Goal: Task Accomplishment & Management: Manage account settings

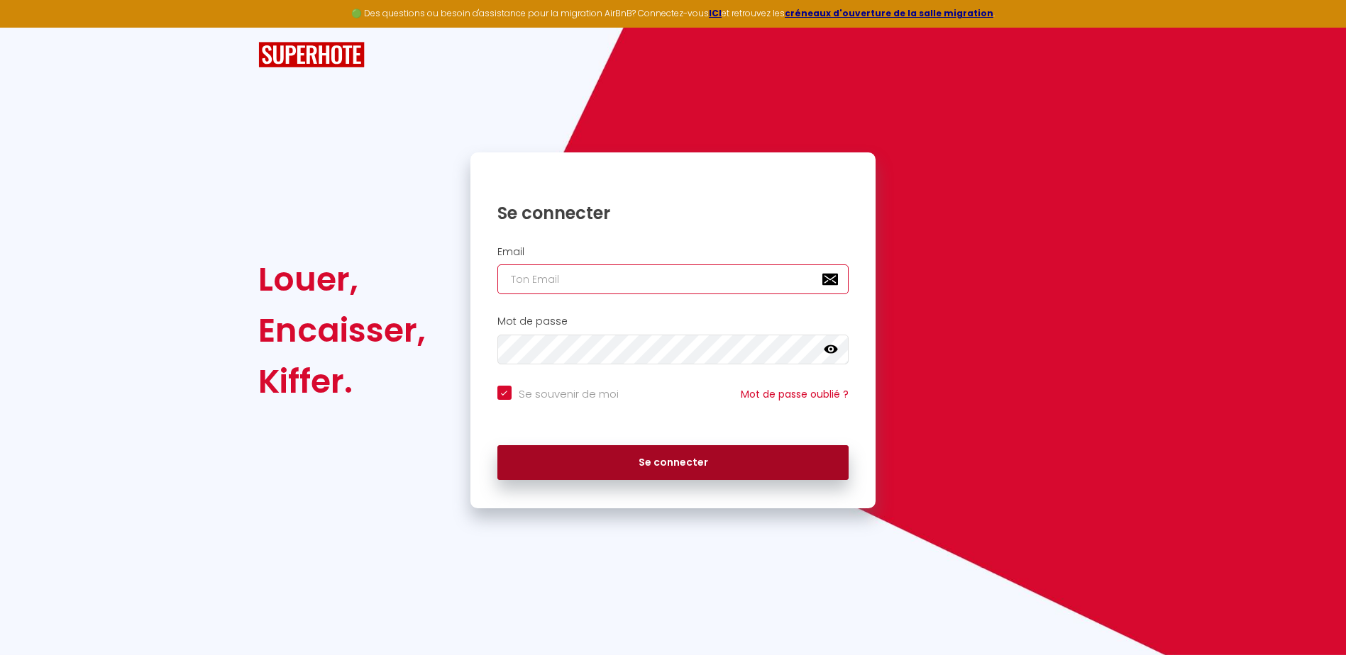
type input "[EMAIL_ADDRESS][DOMAIN_NAME]"
click at [720, 461] on button "Se connecter" at bounding box center [673, 462] width 352 height 35
checkbox input "true"
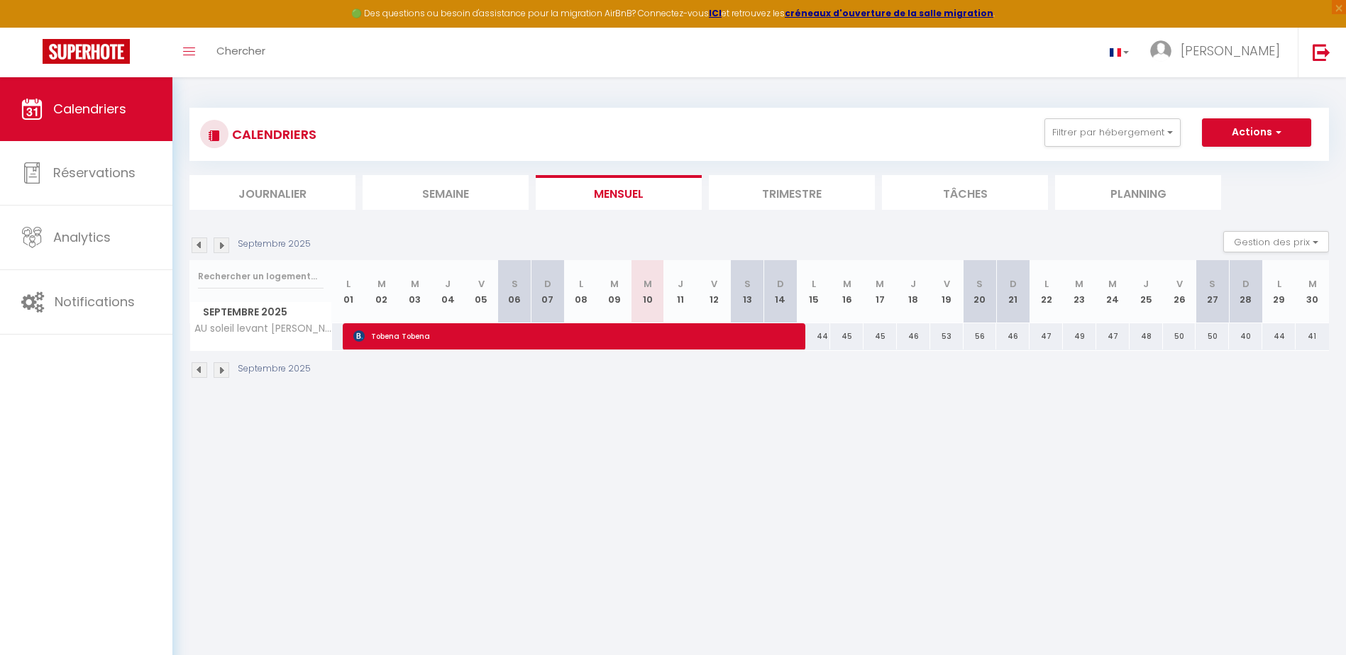
click at [803, 192] on li "Trimestre" at bounding box center [792, 192] width 166 height 35
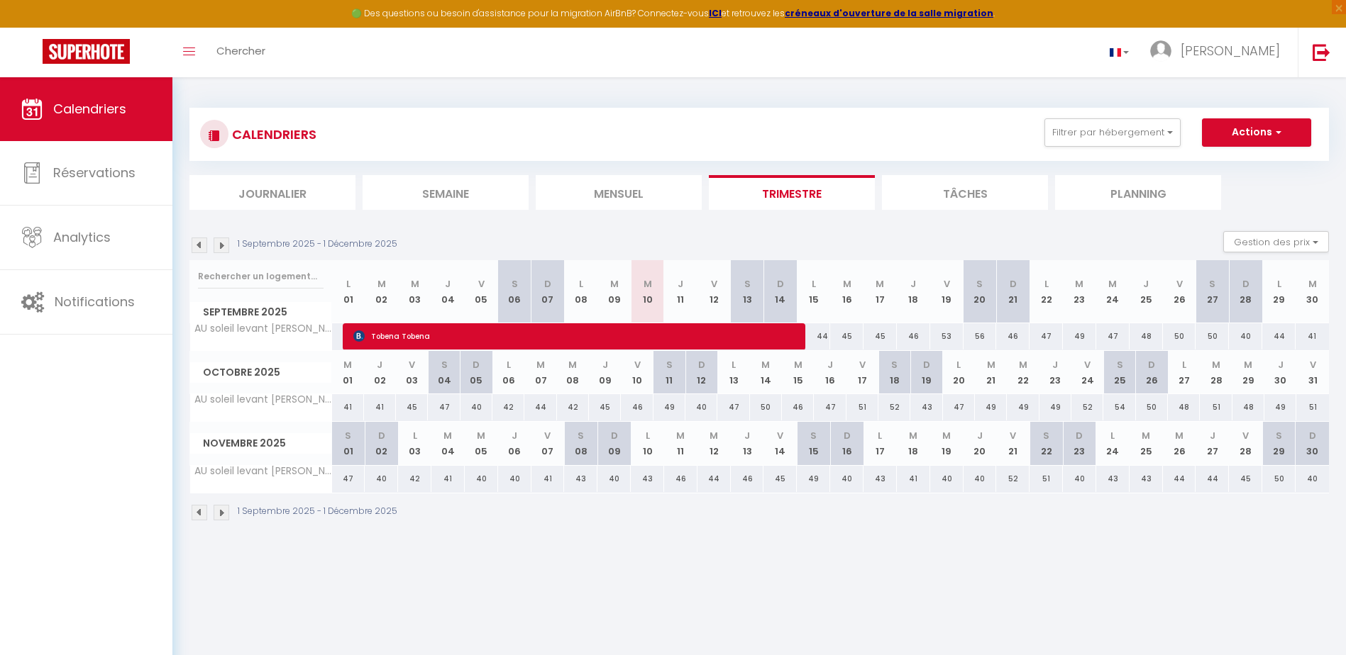
click at [204, 239] on img at bounding box center [200, 246] width 16 height 16
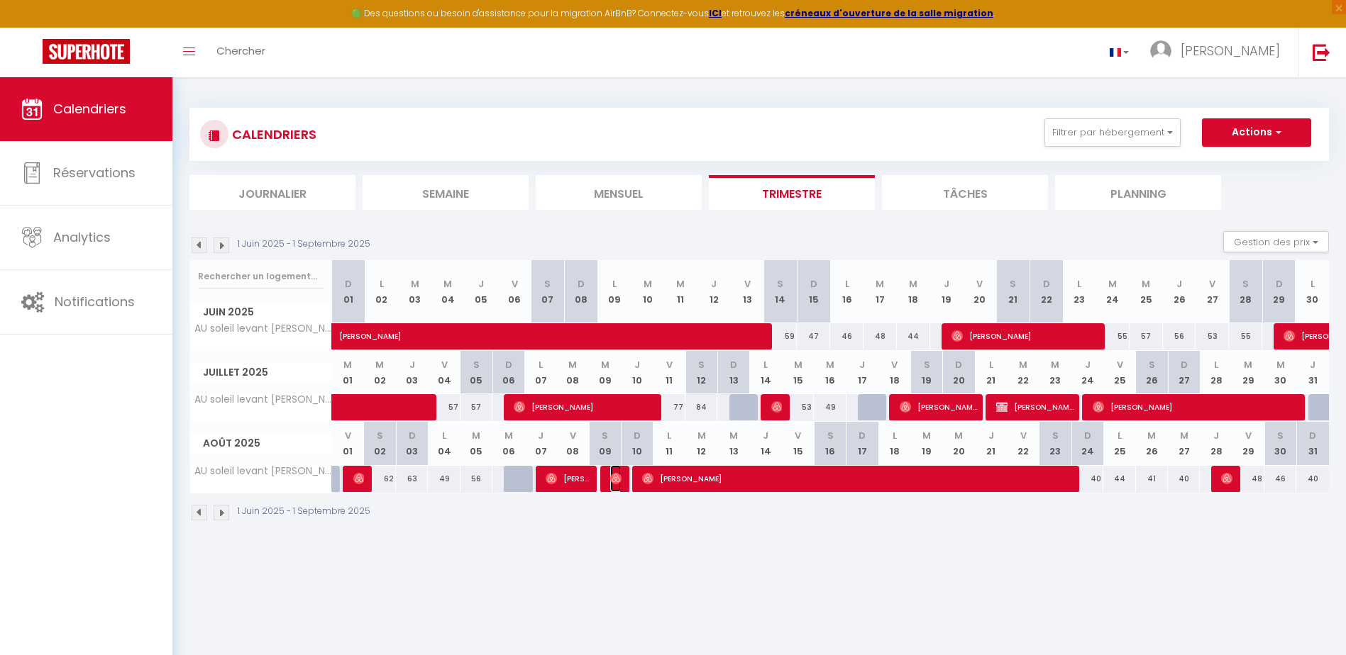
click at [618, 482] on img at bounding box center [615, 478] width 11 height 11
select select "OK"
select select "0"
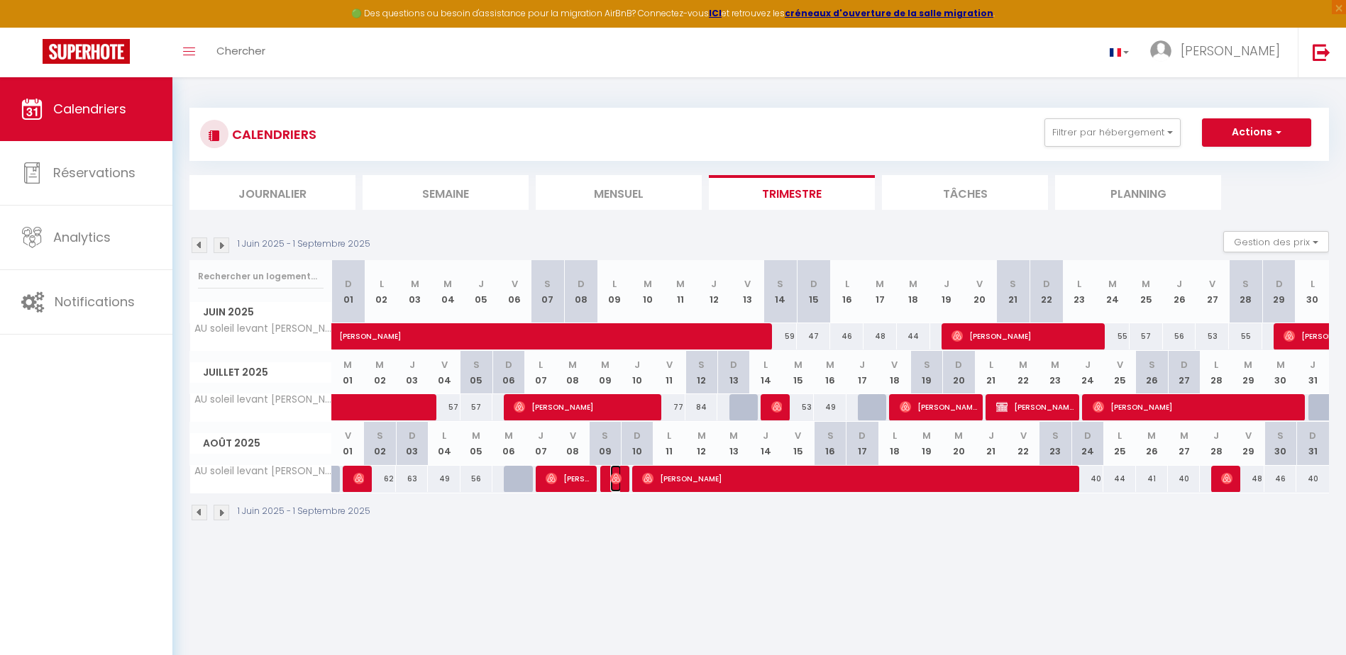
select select "1"
select select
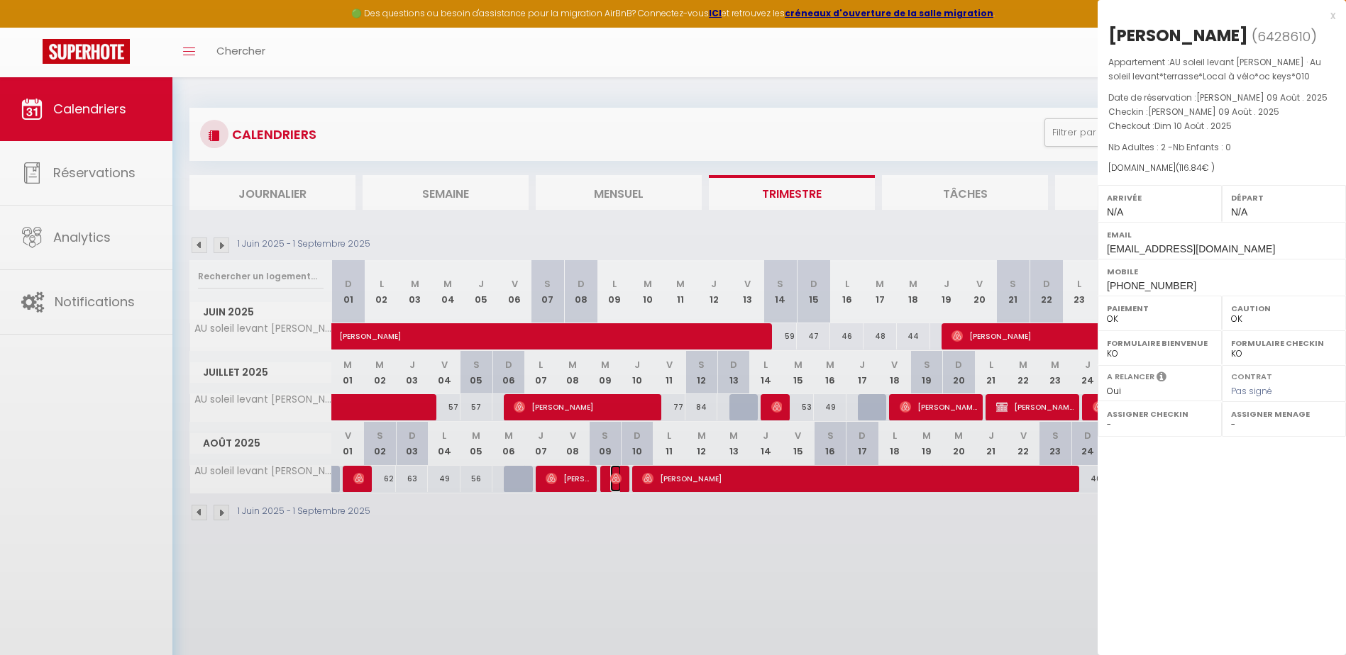
select select "26329"
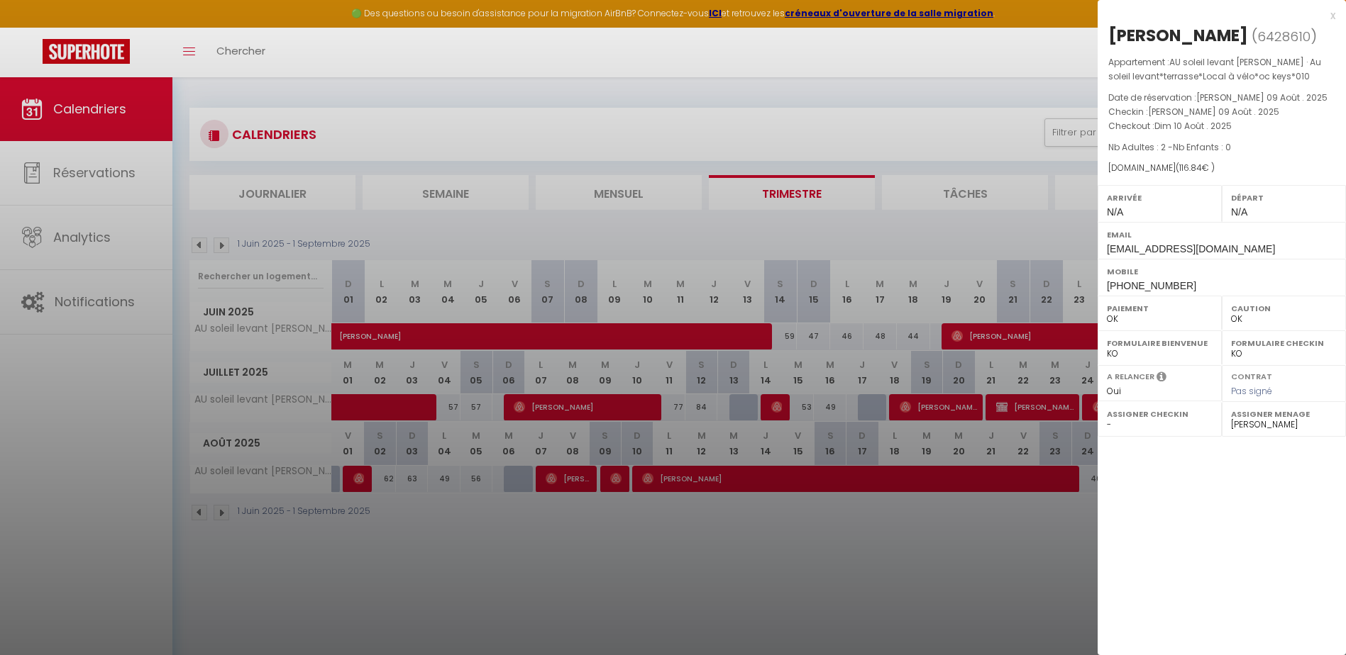
drag, startPoint x: 772, startPoint y: 481, endPoint x: 902, endPoint y: 443, distance: 135.1
click at [772, 480] on div at bounding box center [673, 327] width 1346 height 655
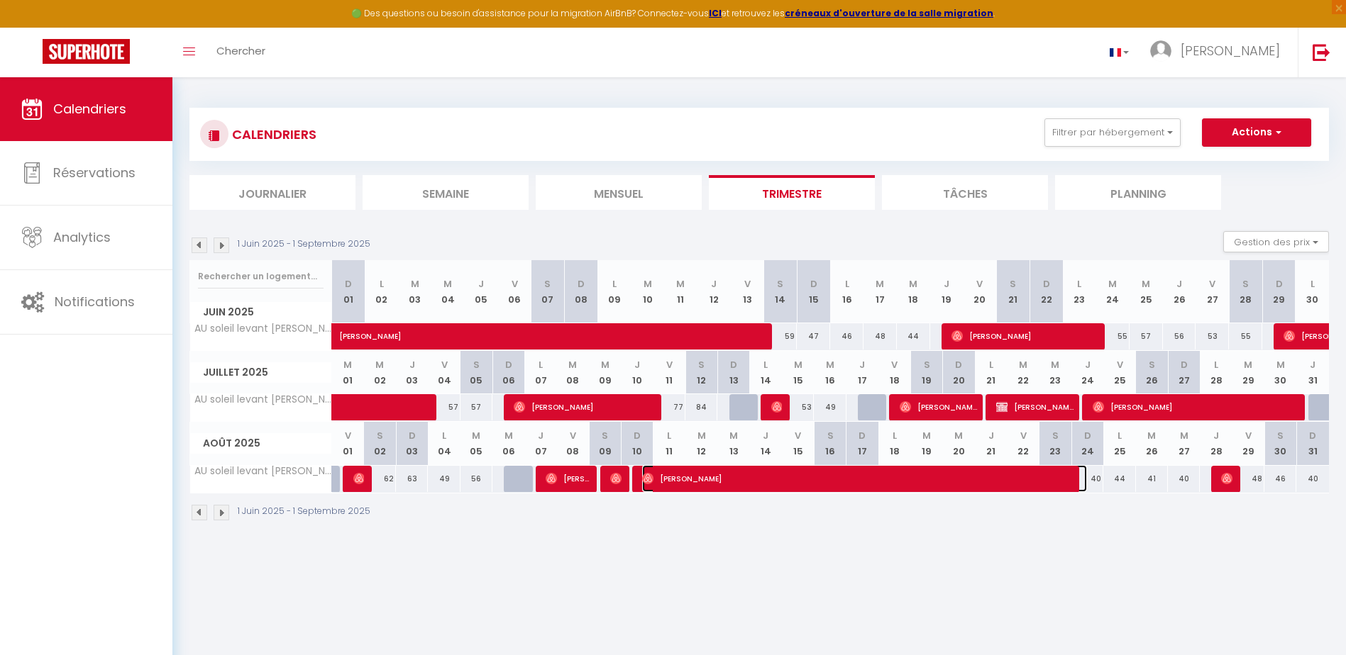
drag, startPoint x: 887, startPoint y: 488, endPoint x: 899, endPoint y: 487, distance: 11.4
click at [887, 488] on span "[PERSON_NAME]" at bounding box center [864, 478] width 445 height 27
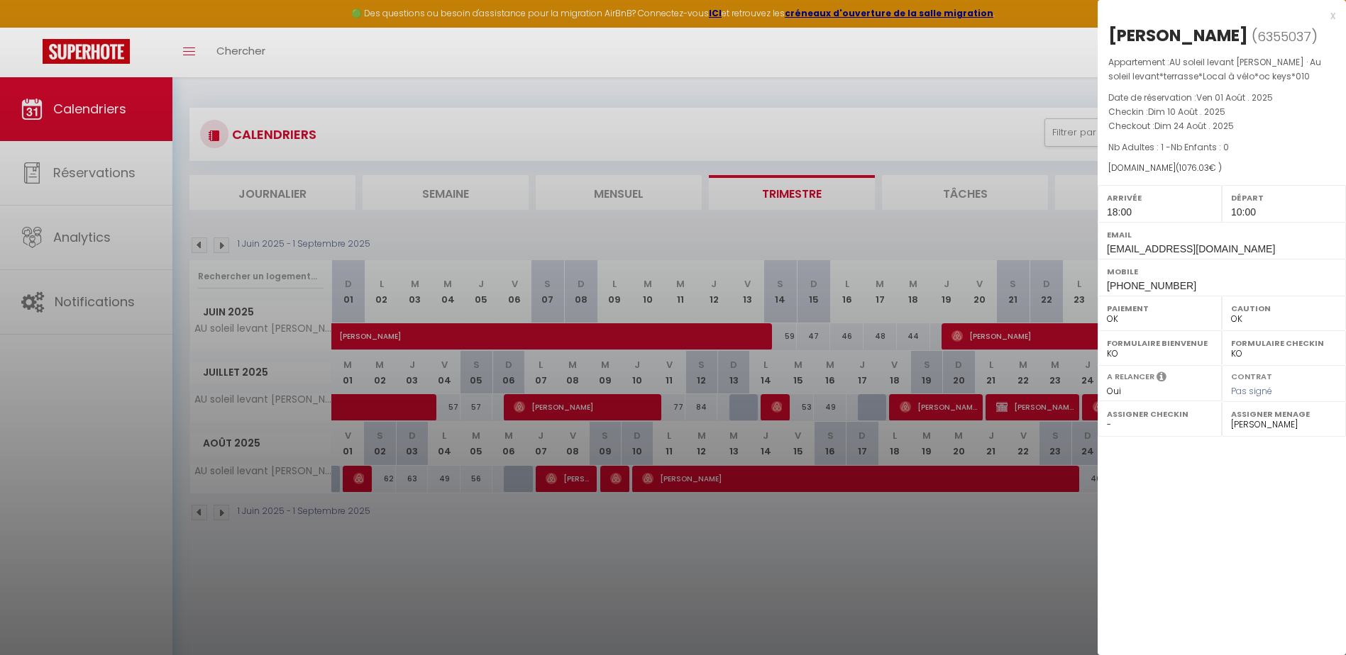
click at [1331, 9] on div "x" at bounding box center [1216, 15] width 238 height 17
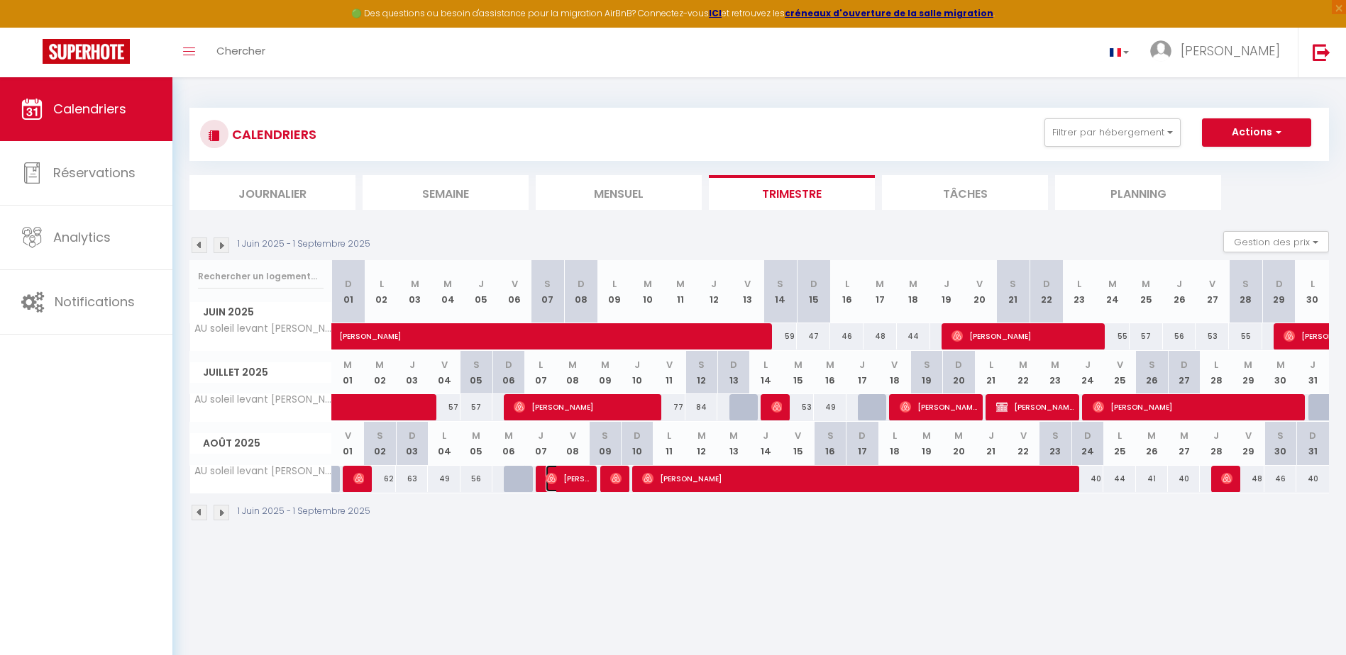
drag, startPoint x: 564, startPoint y: 477, endPoint x: 573, endPoint y: 477, distance: 9.2
click at [564, 477] on span "[PERSON_NAME]" at bounding box center [567, 478] width 45 height 27
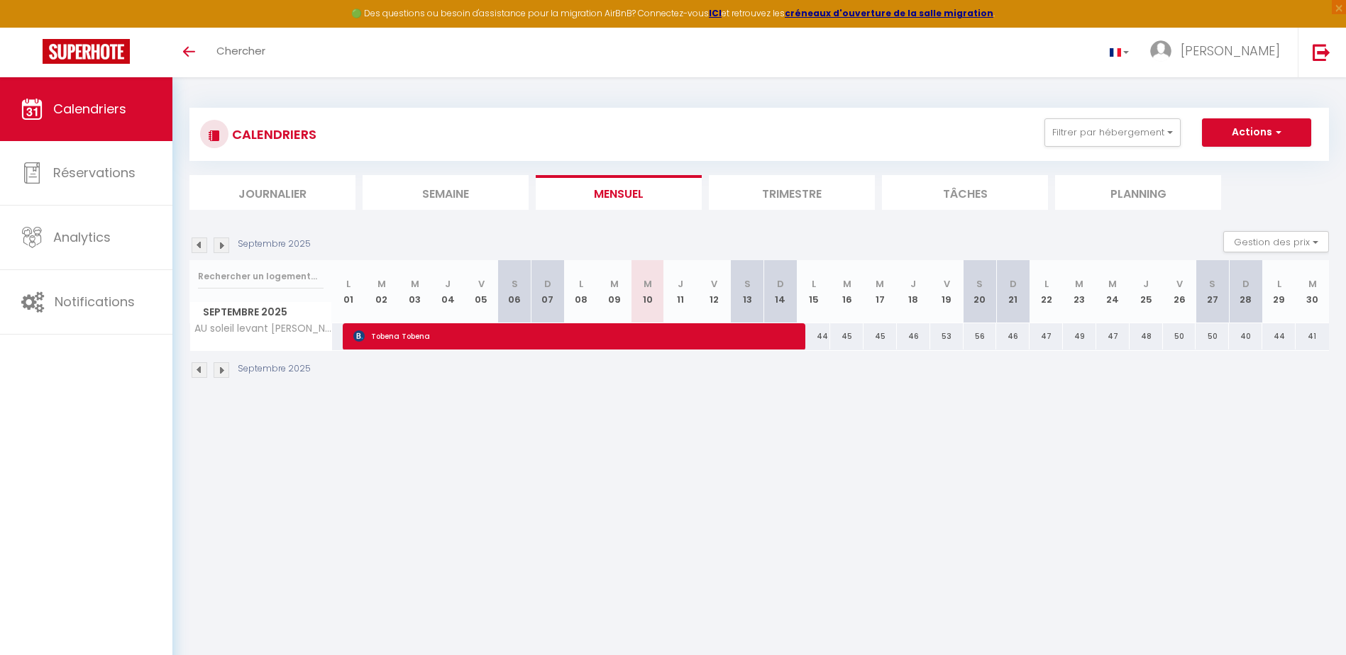
click at [780, 192] on li "Trimestre" at bounding box center [792, 192] width 166 height 35
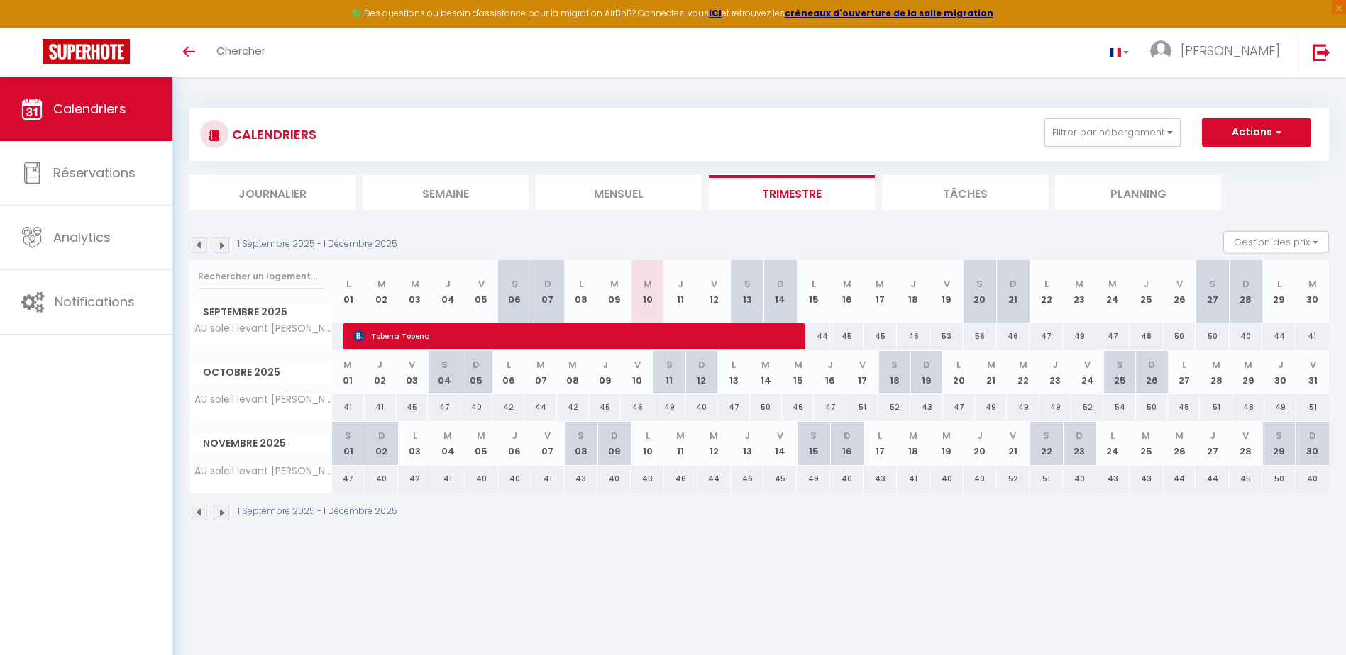
click at [198, 247] on img at bounding box center [200, 246] width 16 height 16
select select
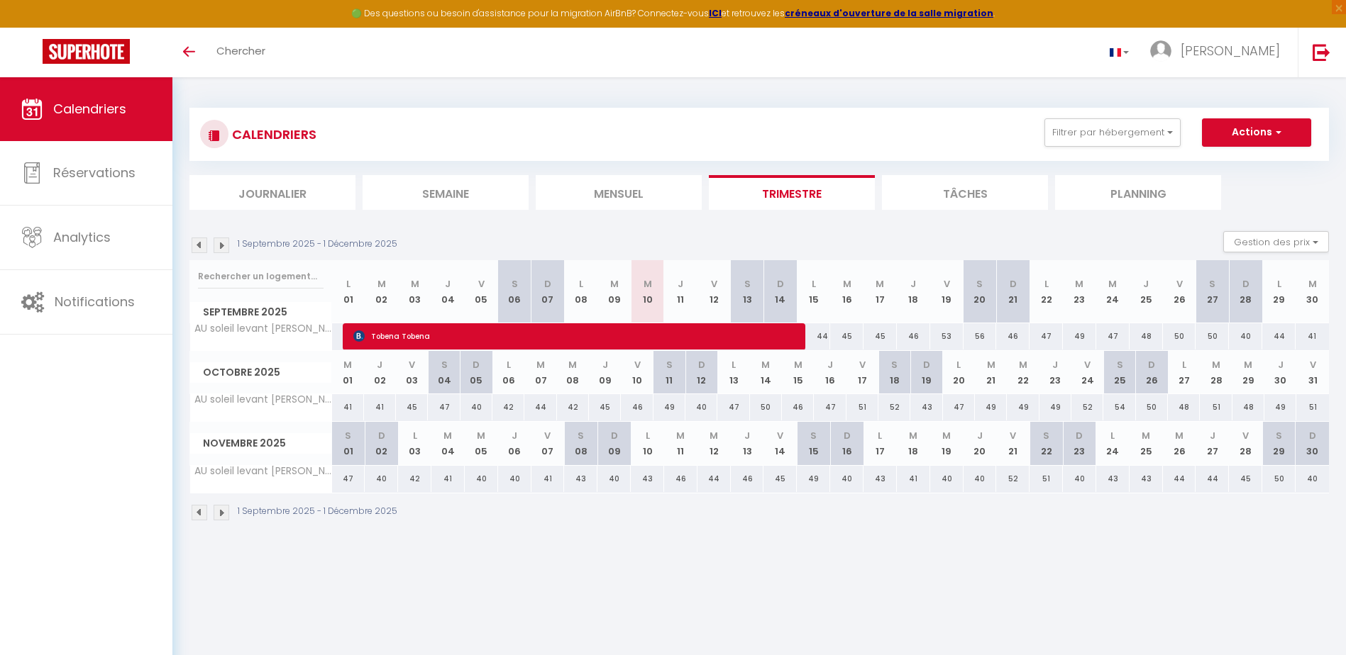
select select
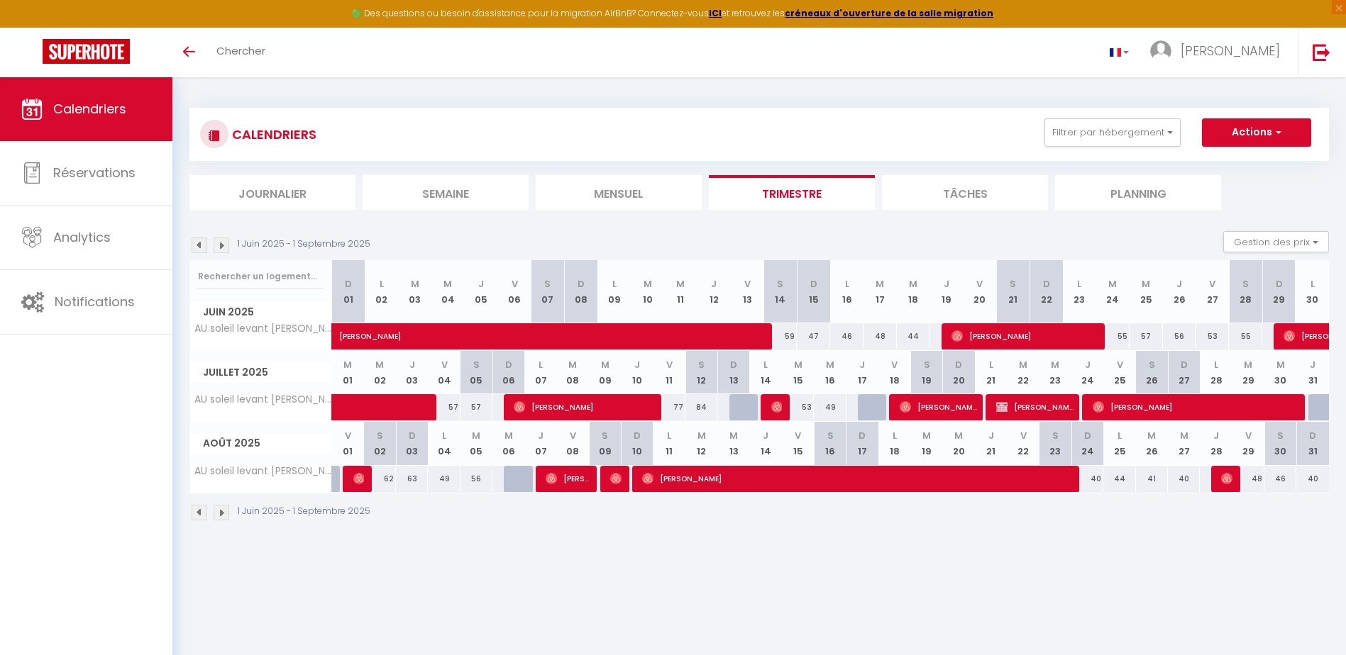
click at [1234, 483] on div "48" at bounding box center [1248, 479] width 32 height 26
select select
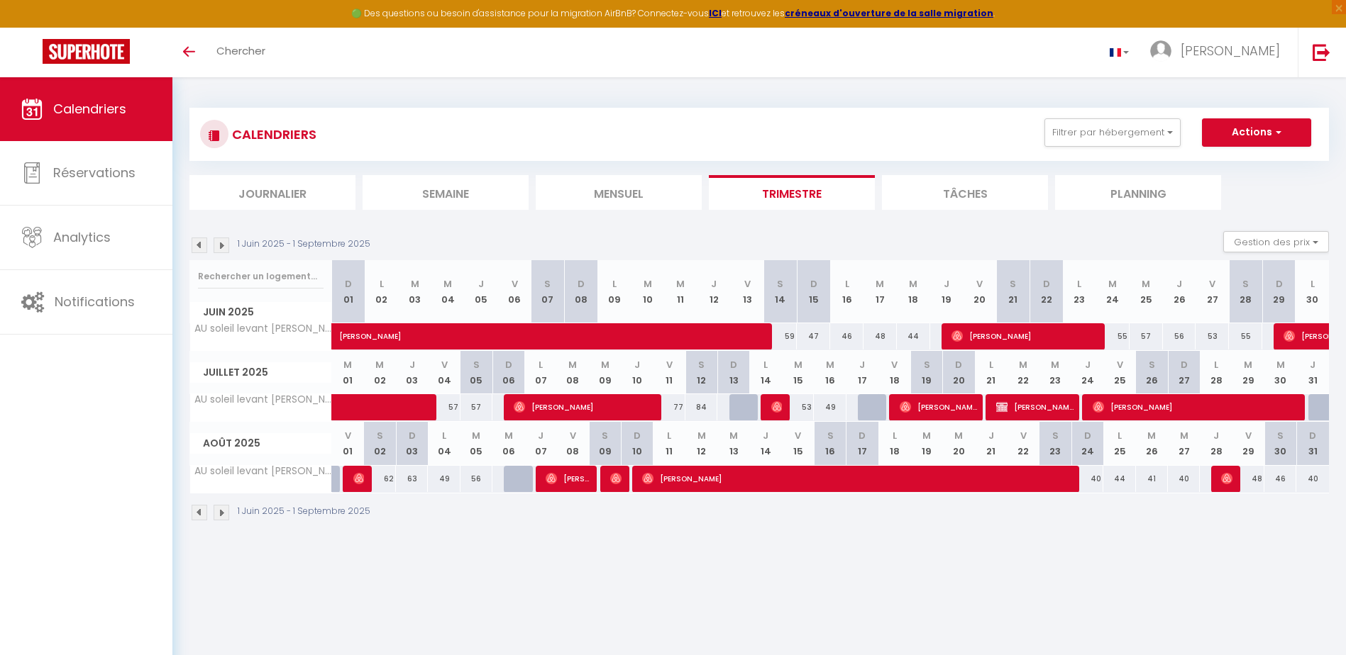
select select
click at [1226, 475] on img at bounding box center [1226, 478] width 11 height 11
select select "OK"
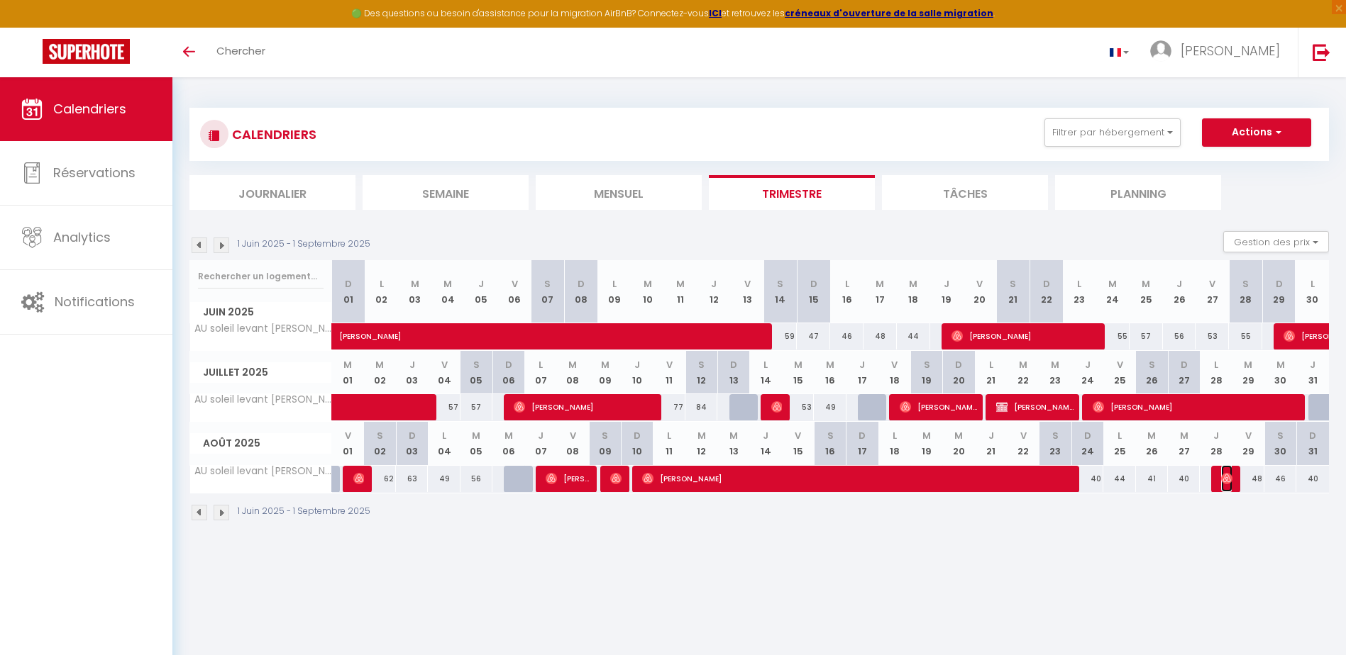
select select "OK"
select select "0"
select select "1"
select select
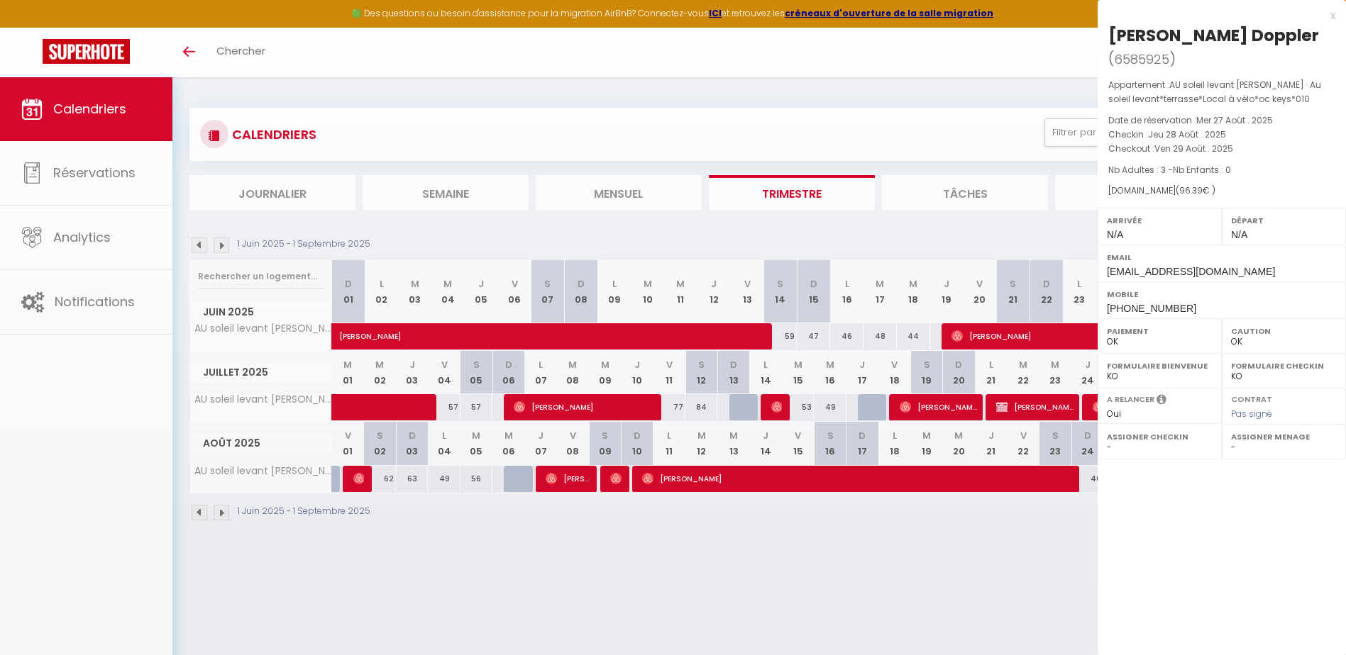
select select "26329"
